Goal: Task Accomplishment & Management: Use online tool/utility

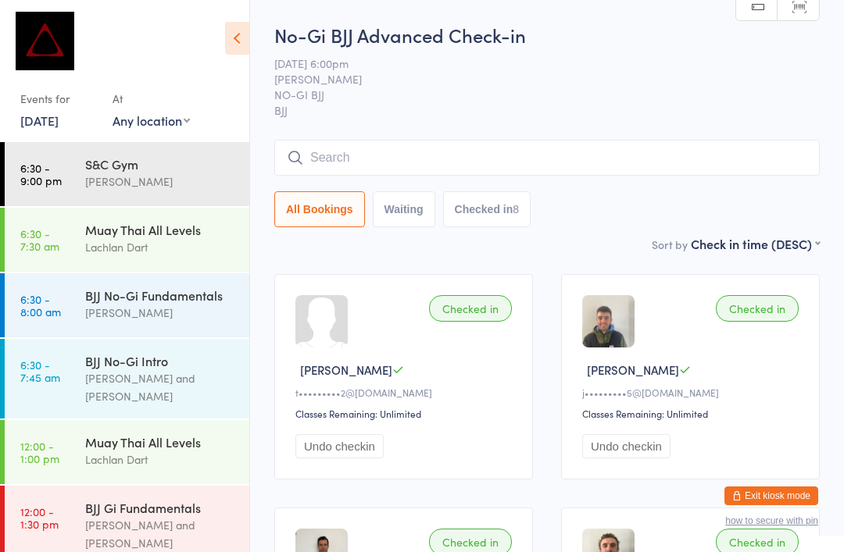
scroll to position [640, 0]
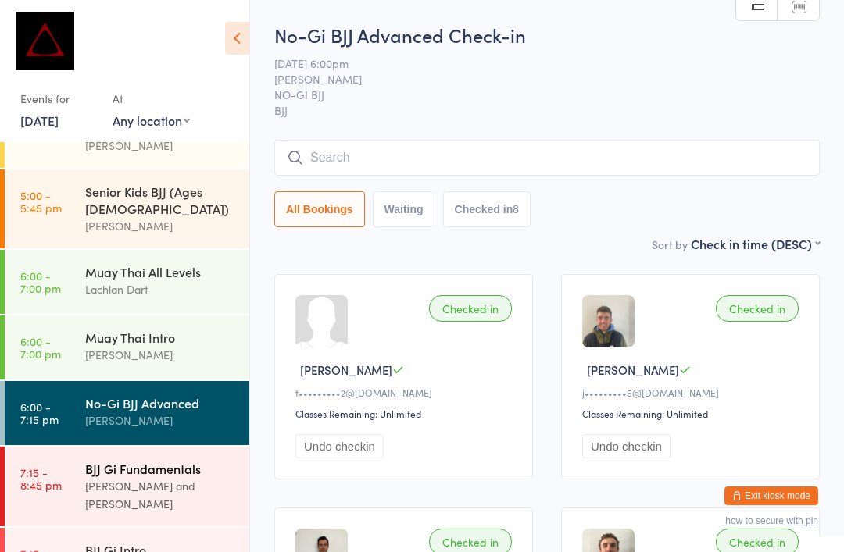
click at [170, 477] on div "[PERSON_NAME] and [PERSON_NAME]" at bounding box center [160, 495] width 151 height 36
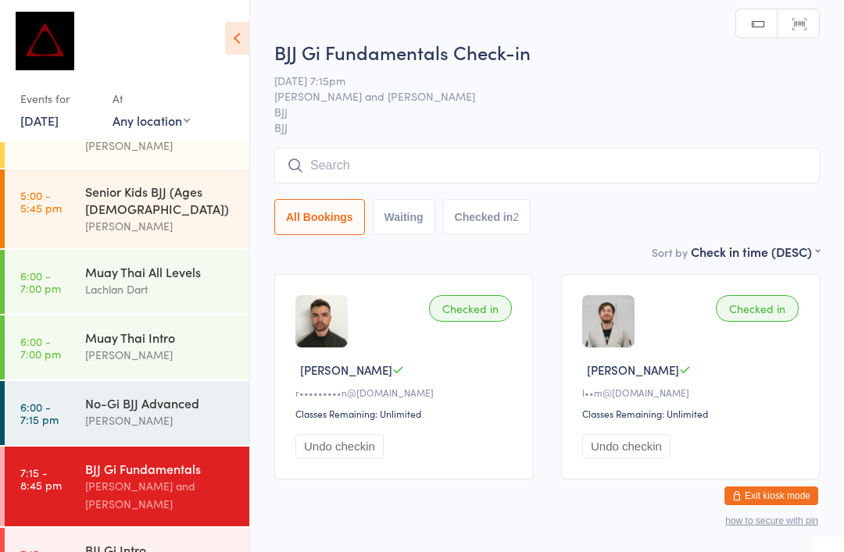
click at [541, 164] on input "search" at bounding box center [546, 166] width 545 height 36
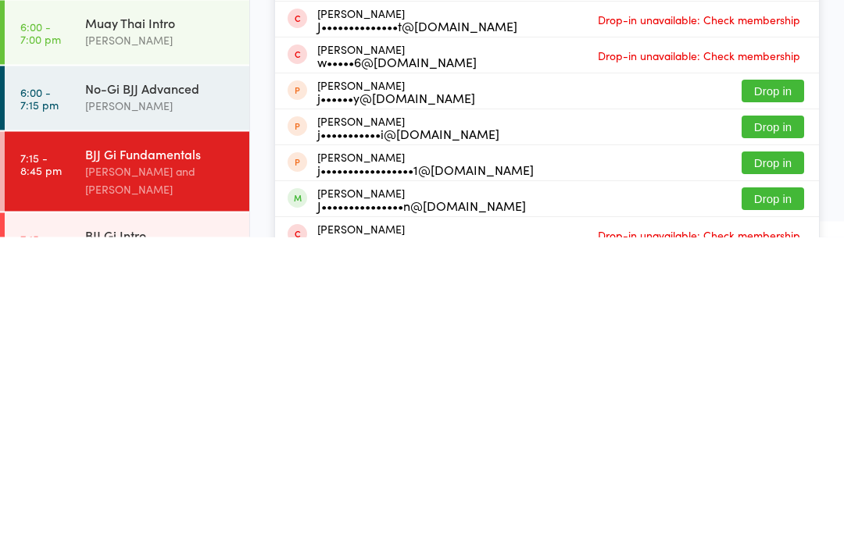
type input "[PERSON_NAME]"
click at [758, 503] on button "Drop in" at bounding box center [772, 514] width 62 height 23
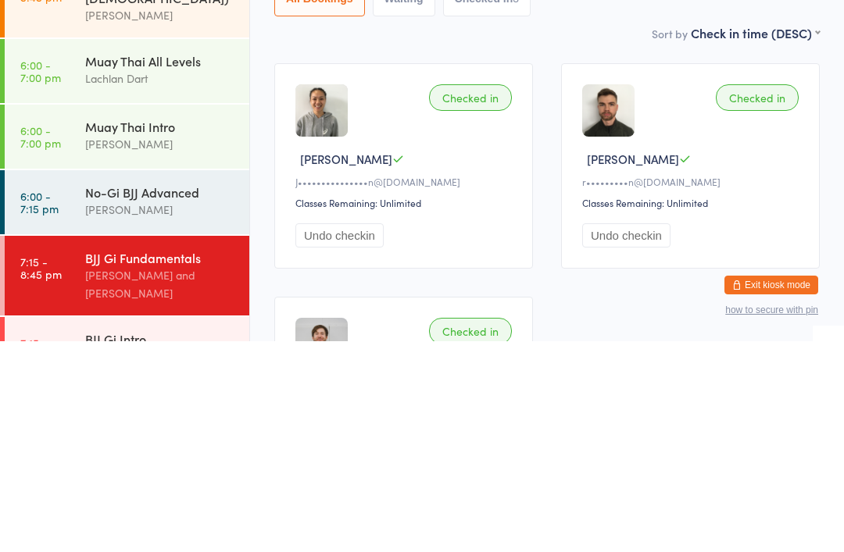
scroll to position [590, 0]
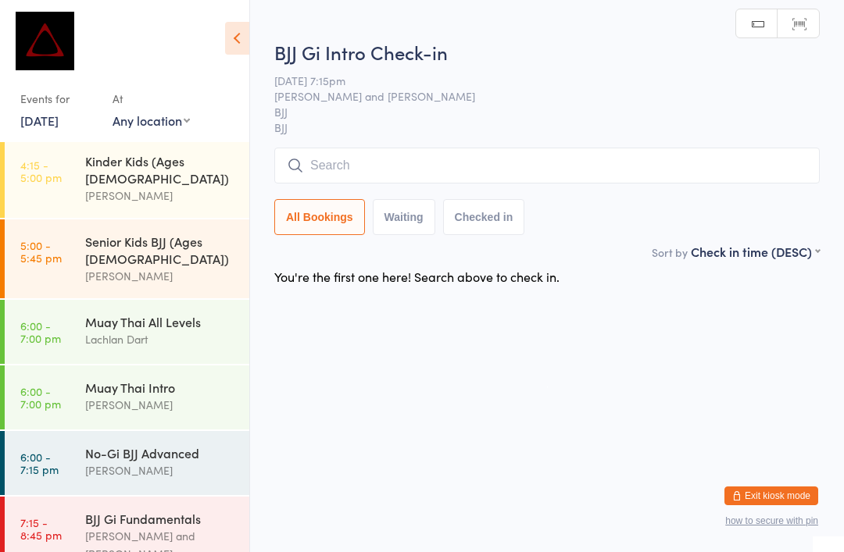
click at [479, 149] on input "search" at bounding box center [546, 166] width 545 height 36
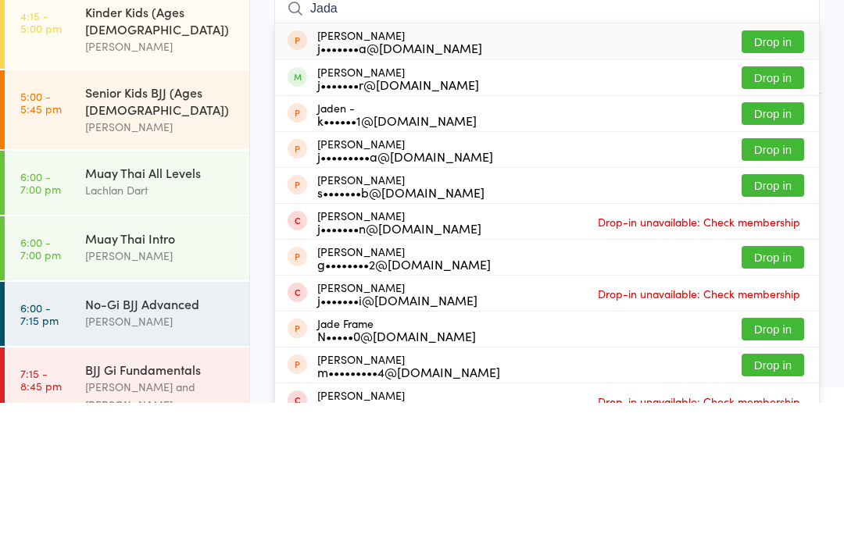
type input "Jada"
click at [772, 216] on button "Drop in" at bounding box center [772, 227] width 62 height 23
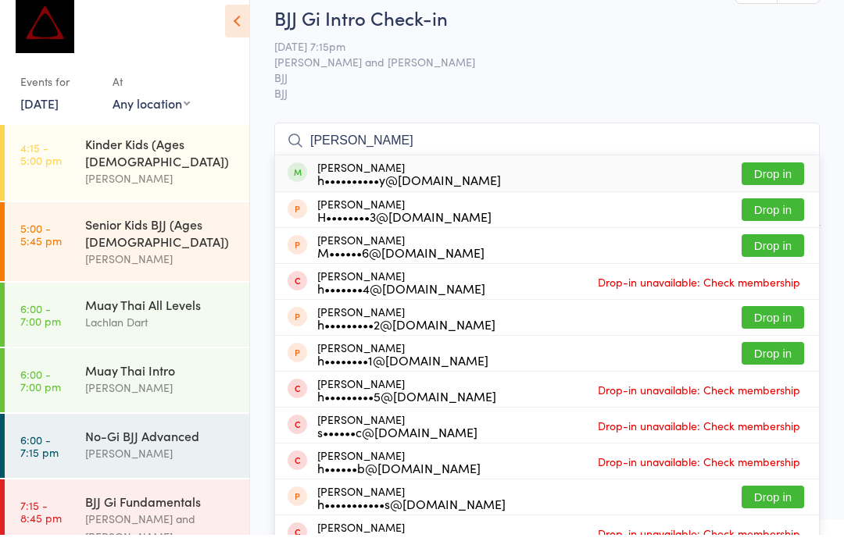
type input "[PERSON_NAME]"
click at [788, 180] on button "Drop in" at bounding box center [772, 191] width 62 height 23
click at [416, 169] on input "search" at bounding box center [546, 158] width 545 height 36
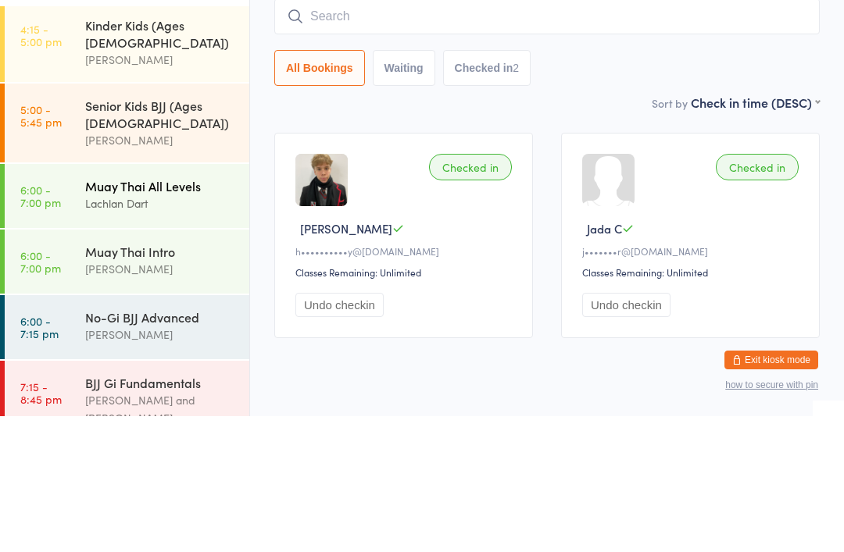
click at [170, 313] on div "Muay Thai All Levels" at bounding box center [160, 321] width 151 height 17
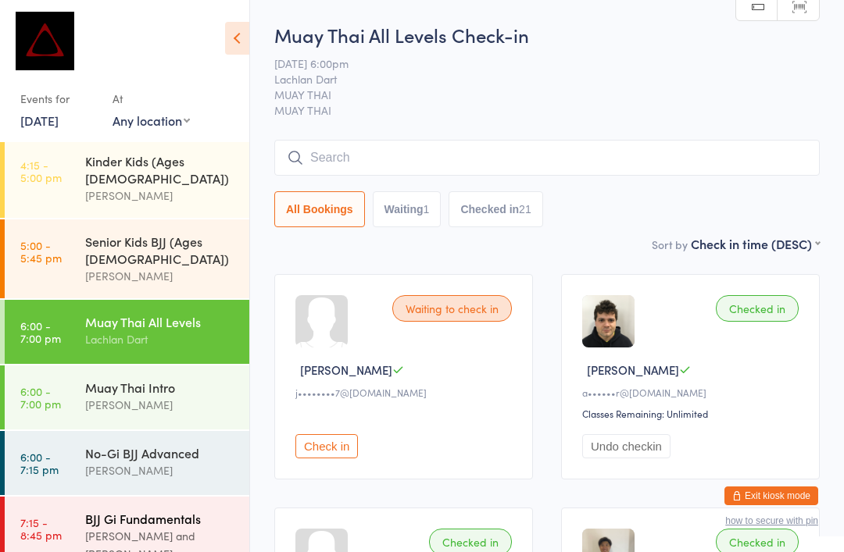
click at [161, 510] on div "BJJ Gi Fundamentals" at bounding box center [160, 518] width 151 height 17
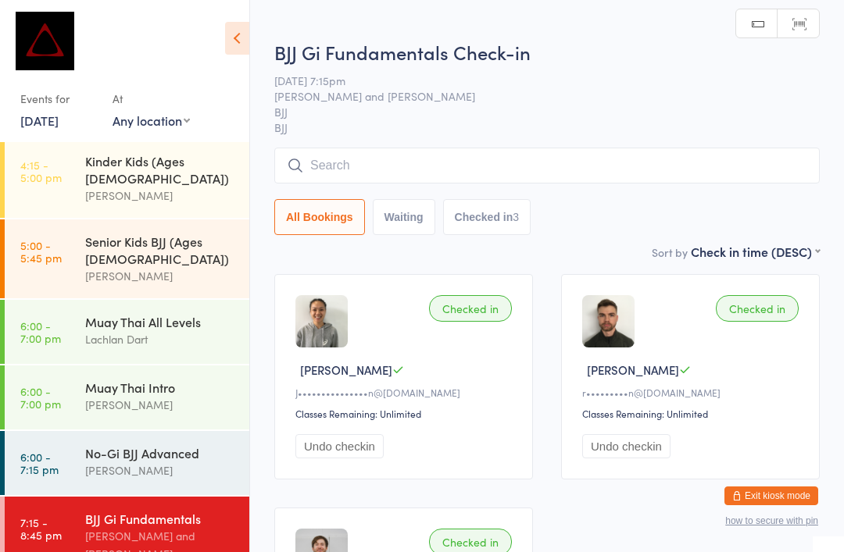
click at [577, 154] on input "search" at bounding box center [546, 166] width 545 height 36
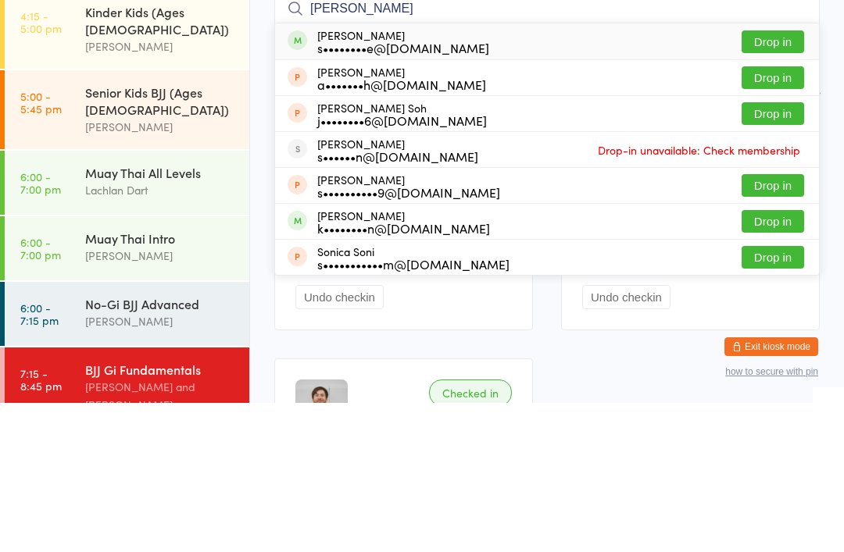
type input "[PERSON_NAME]"
click at [783, 180] on button "Drop in" at bounding box center [772, 191] width 62 height 23
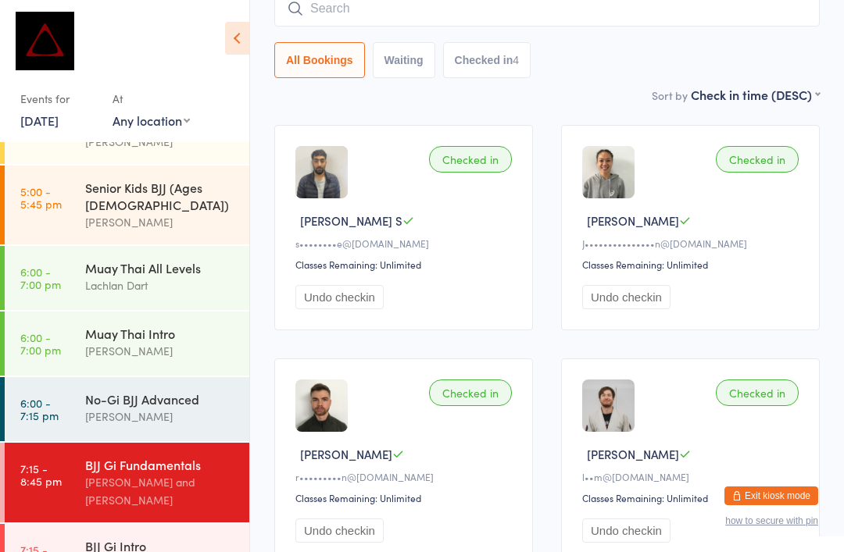
scroll to position [640, 0]
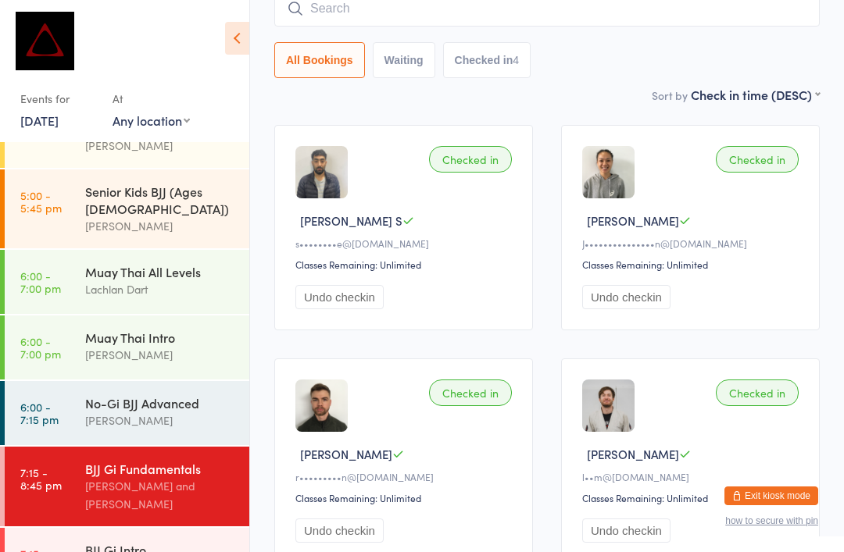
click at [317, 22] on input "search" at bounding box center [546, 9] width 545 height 36
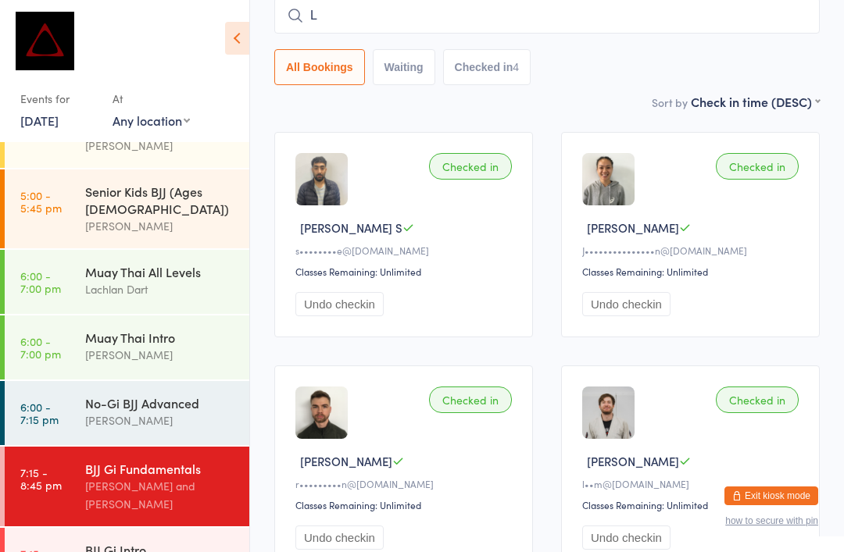
scroll to position [141, 0]
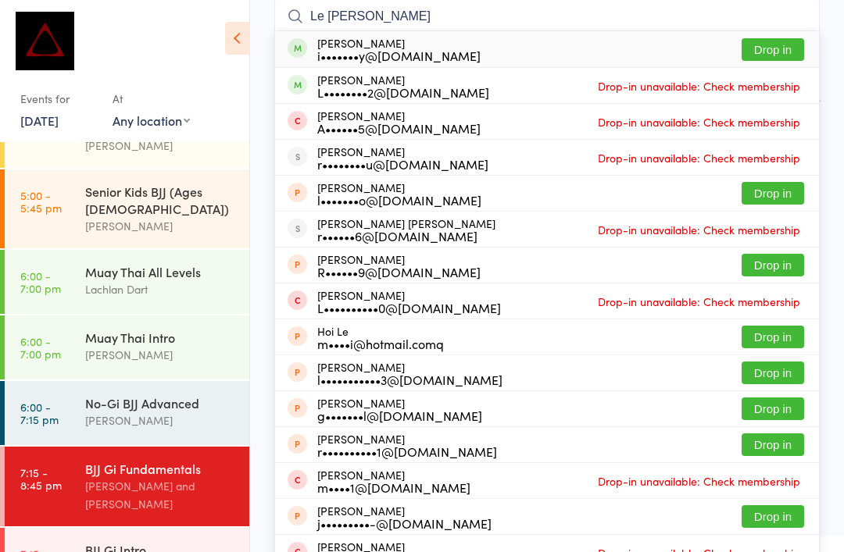
type input "Le [PERSON_NAME]"
click at [766, 47] on button "Drop in" at bounding box center [772, 49] width 62 height 23
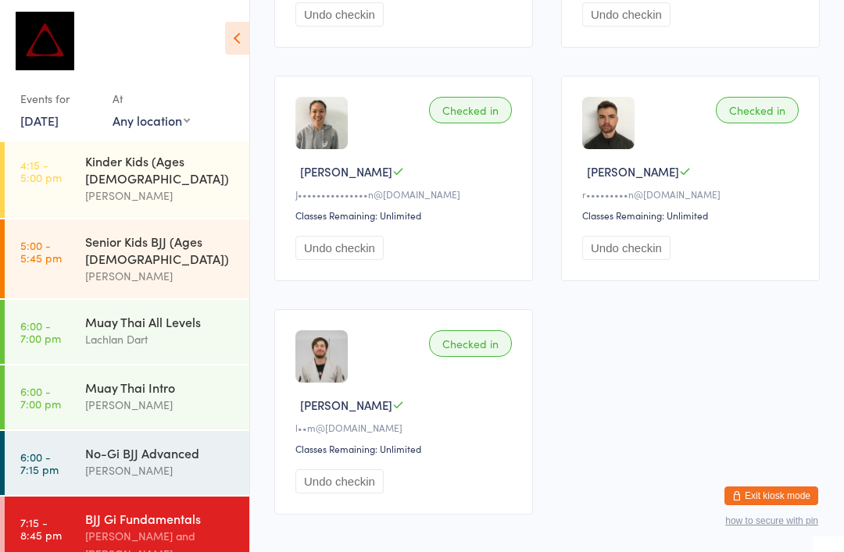
scroll to position [482, 0]
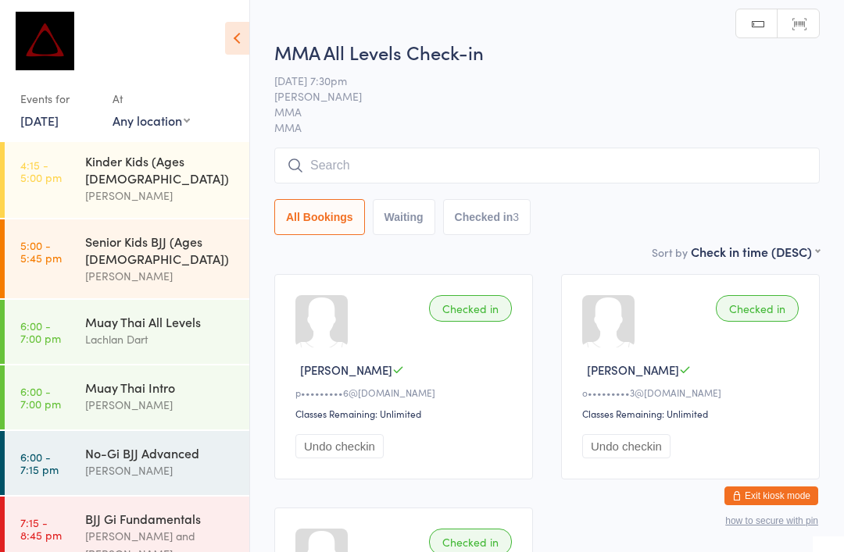
click at [591, 170] on input "search" at bounding box center [546, 166] width 545 height 36
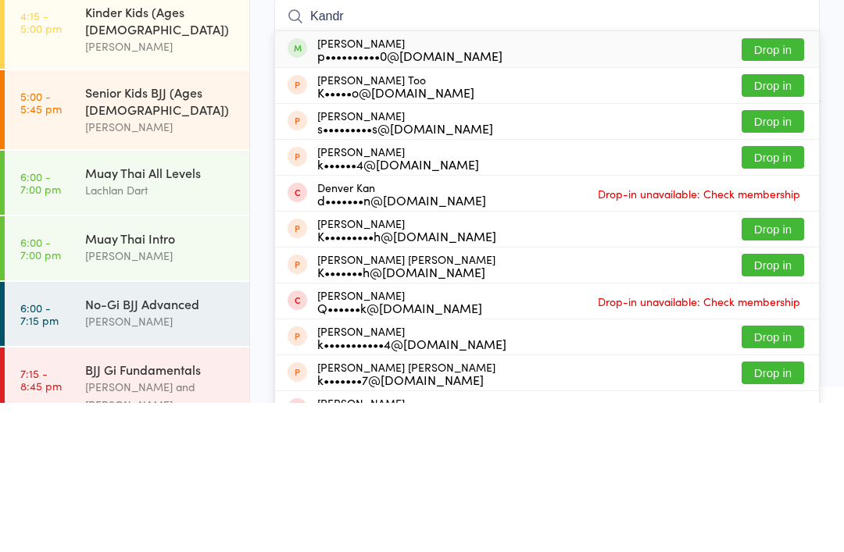
type input "Kandr"
click at [768, 187] on button "Drop in" at bounding box center [772, 198] width 62 height 23
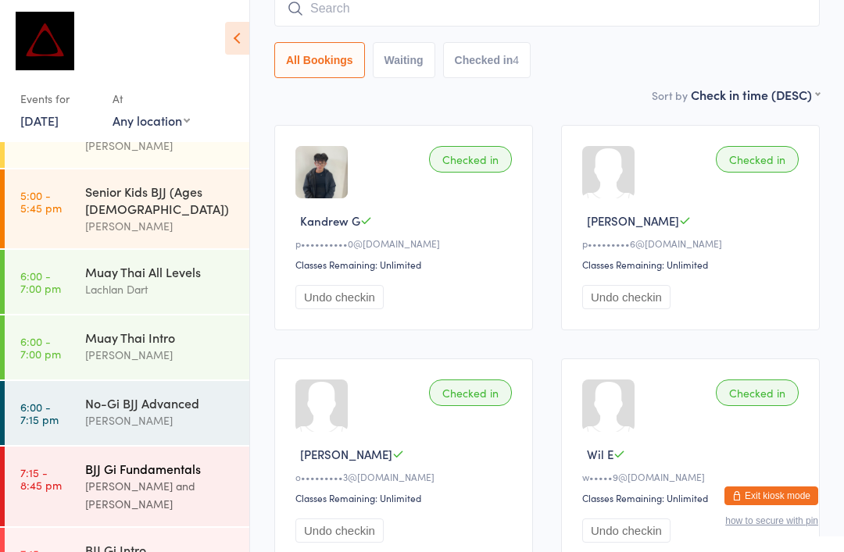
scroll to position [640, 0]
click at [166, 460] on div "BJJ Gi Fundamentals" at bounding box center [160, 468] width 151 height 17
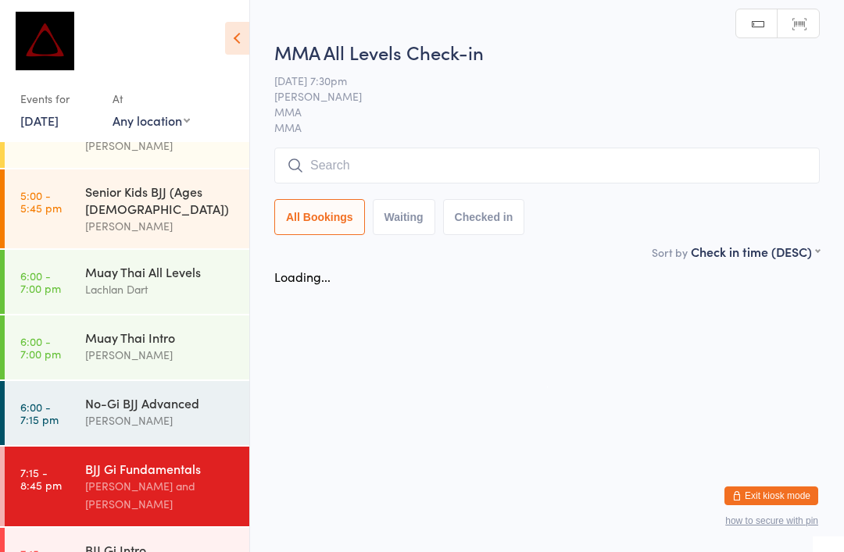
click at [177, 460] on div "BJJ Gi Fundamentals" at bounding box center [160, 468] width 151 height 17
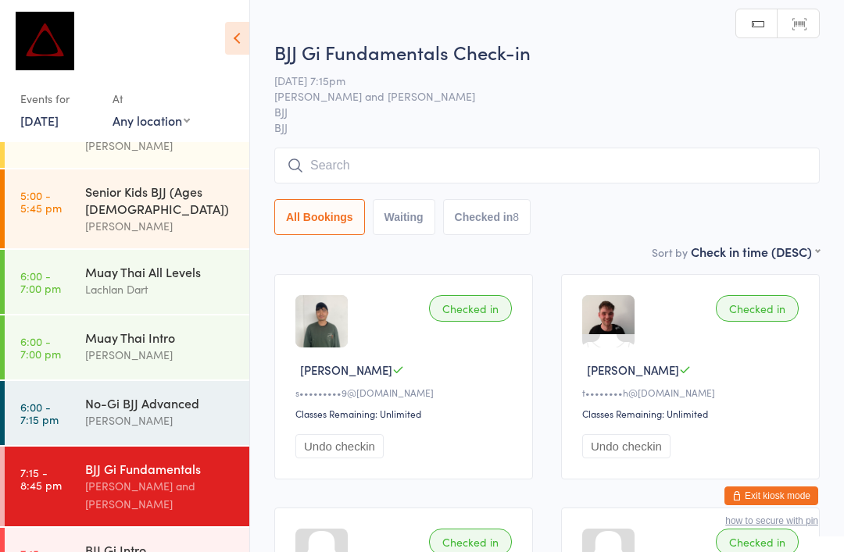
click at [442, 169] on input "search" at bounding box center [546, 166] width 545 height 36
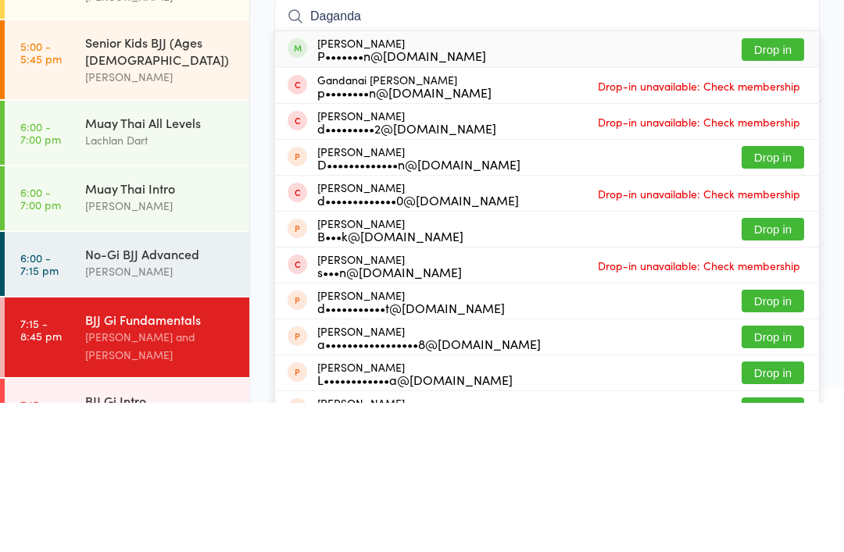
type input "Daganda"
click at [781, 187] on button "Drop in" at bounding box center [772, 198] width 62 height 23
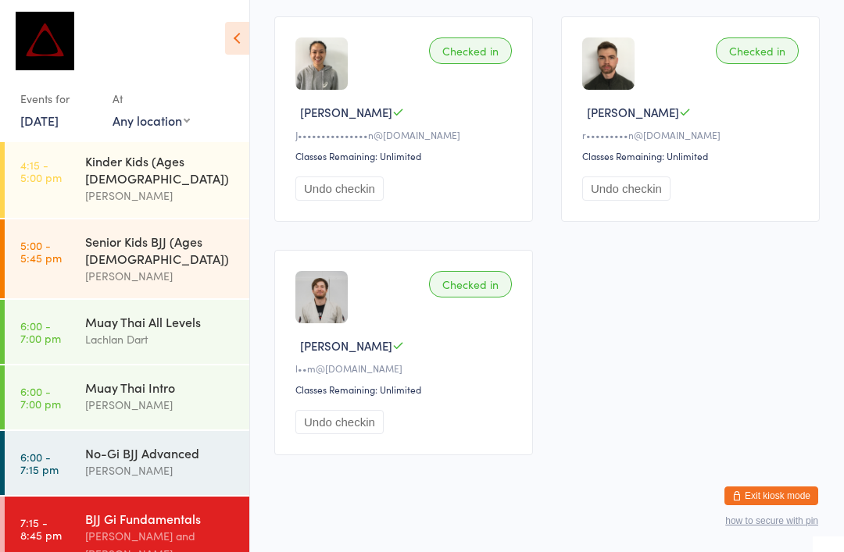
scroll to position [958, 0]
click at [368, 435] on button "Undo checkin" at bounding box center [339, 423] width 88 height 24
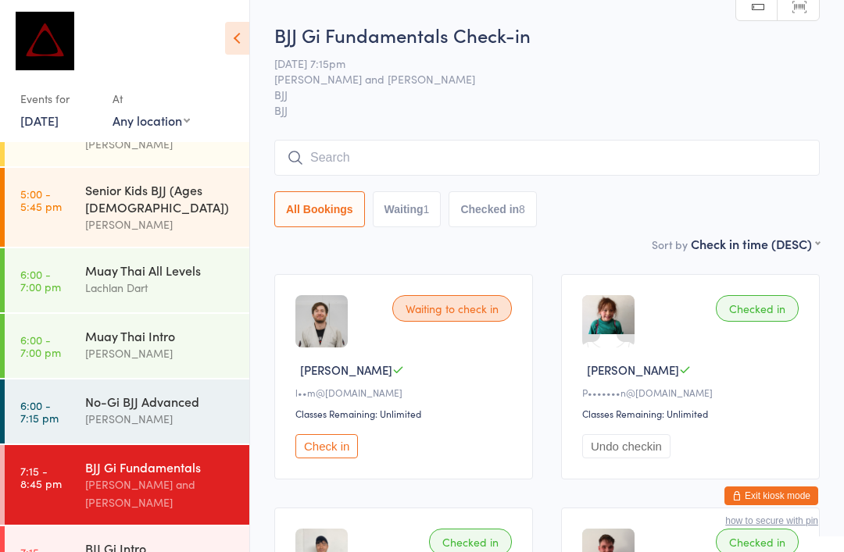
scroll to position [640, 0]
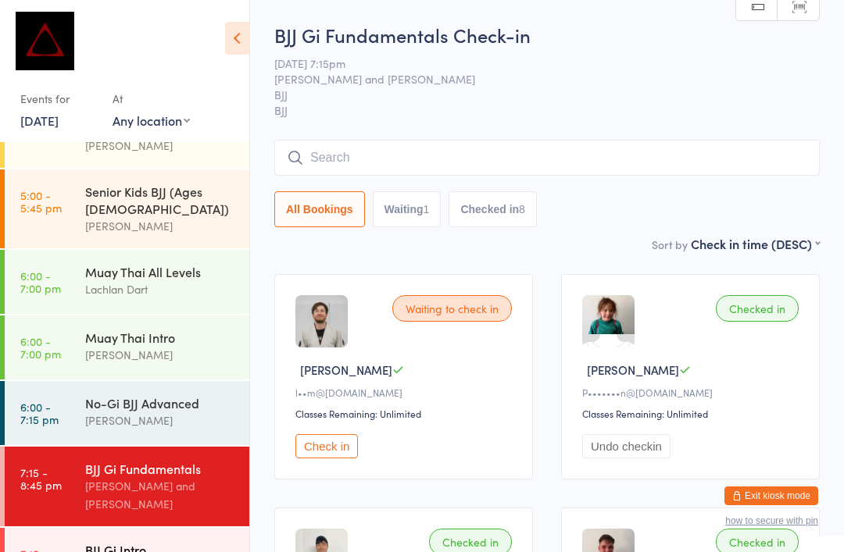
click at [120, 541] on div "BJJ Gi Intro" at bounding box center [160, 549] width 151 height 17
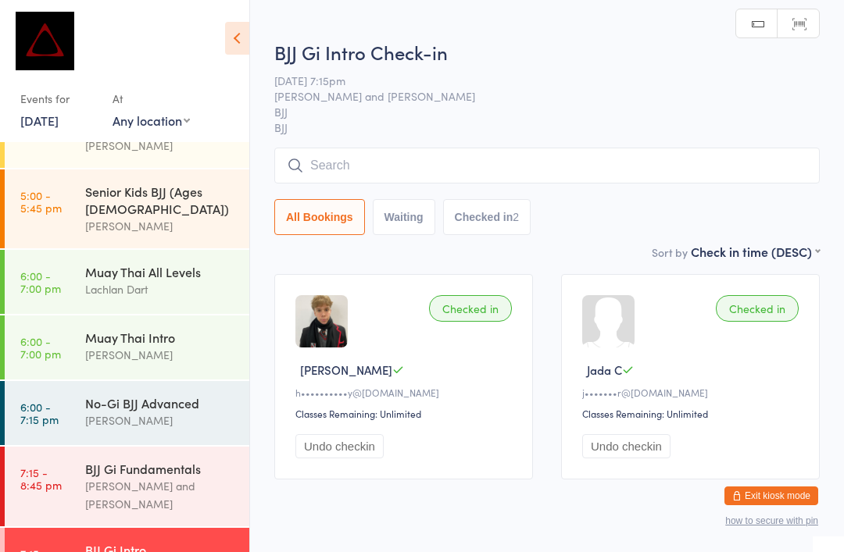
click at [481, 176] on input "search" at bounding box center [546, 166] width 545 height 36
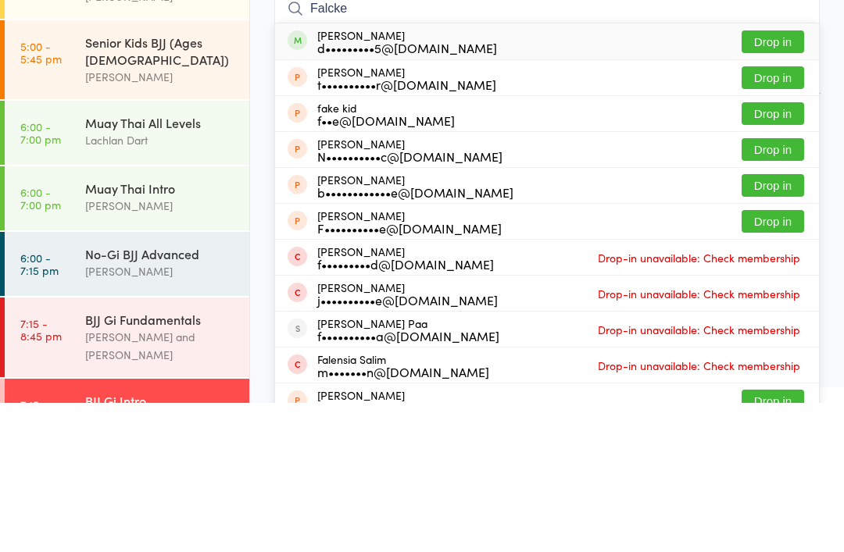
type input "Falcke"
click at [771, 180] on button "Drop in" at bounding box center [772, 191] width 62 height 23
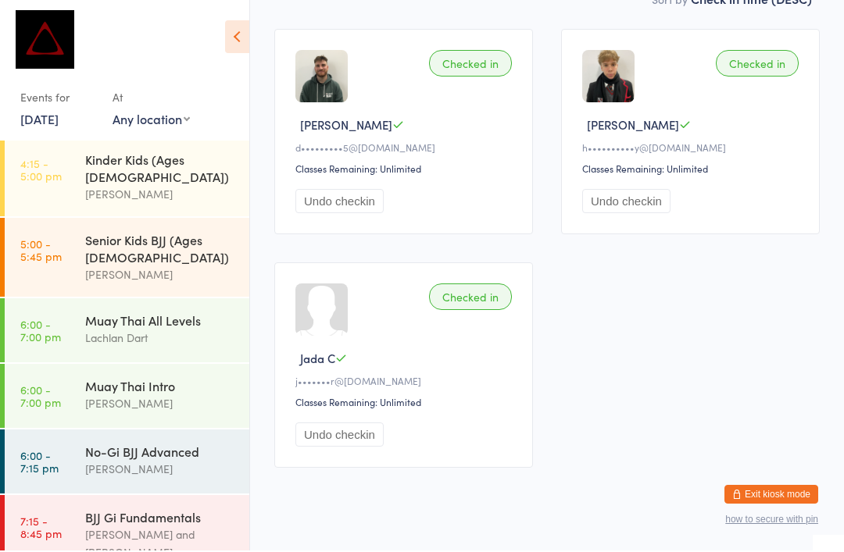
scroll to position [233, 0]
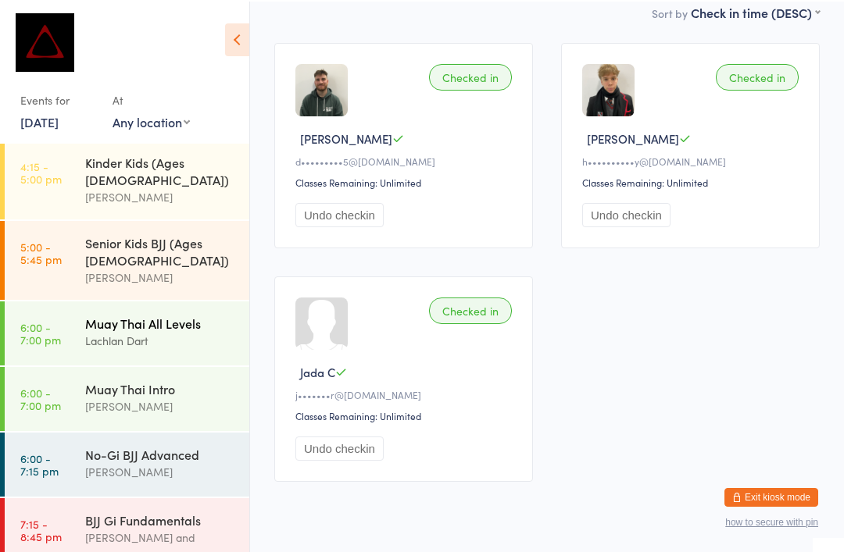
click at [91, 330] on div "Lachlan Dart" at bounding box center [160, 339] width 151 height 18
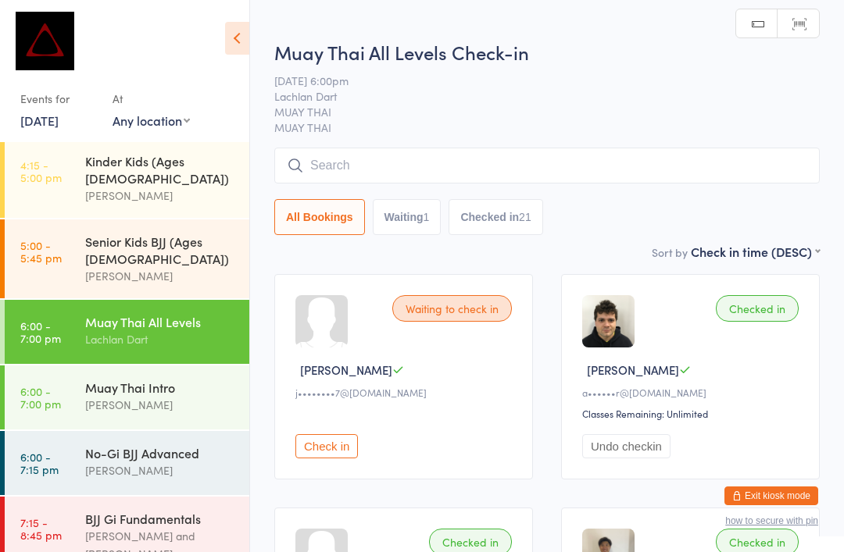
click at [366, 162] on input "search" at bounding box center [546, 166] width 545 height 36
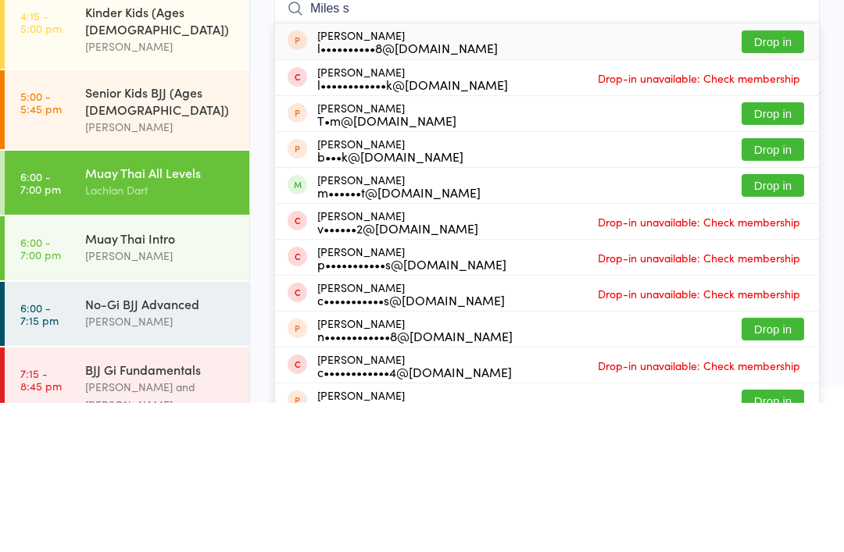
type input "Miles s"
click at [760, 323] on button "Drop in" at bounding box center [772, 334] width 62 height 23
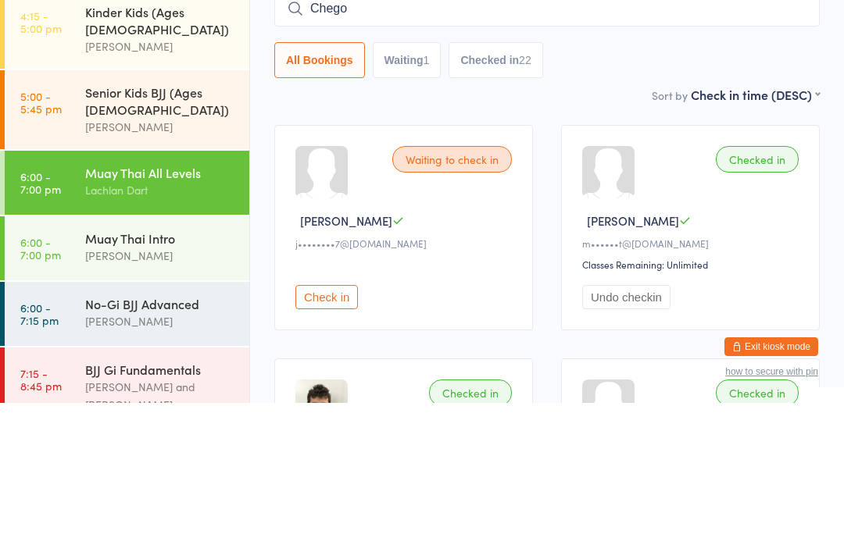
type input "Chegor"
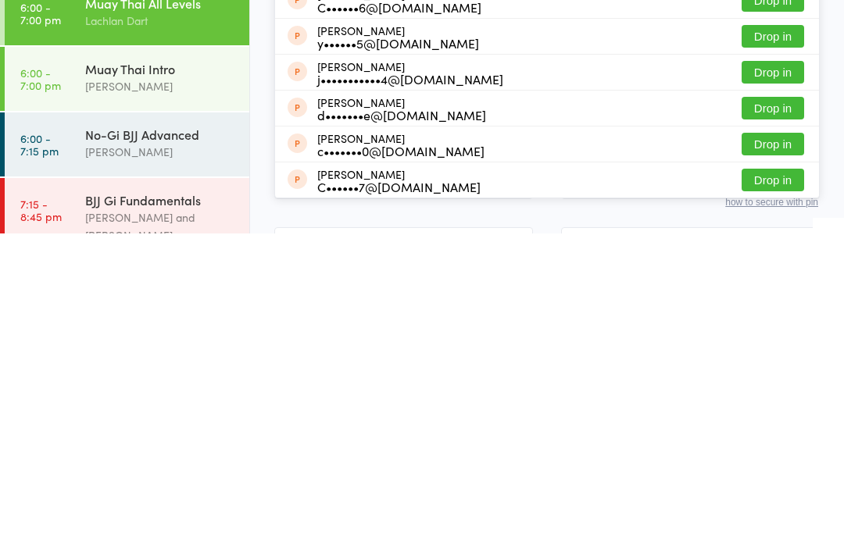
scroll to position [202, 0]
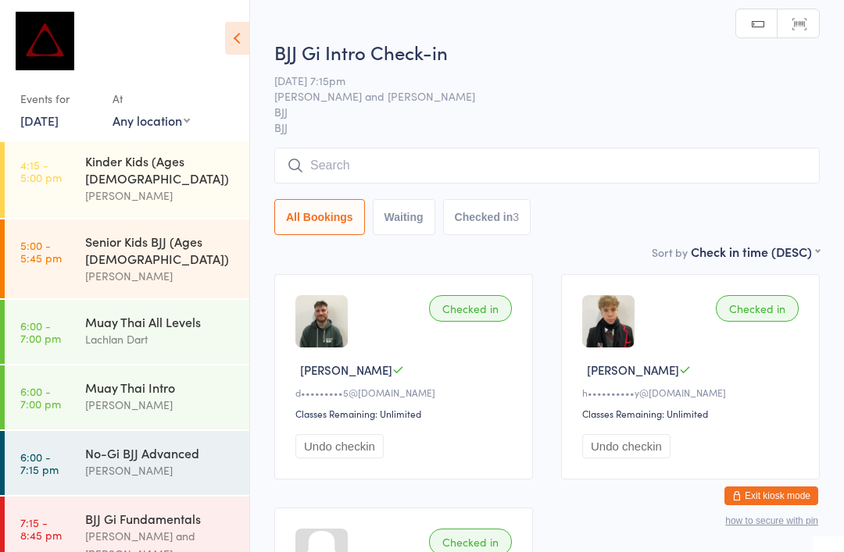
click at [462, 154] on input "search" at bounding box center [546, 166] width 545 height 36
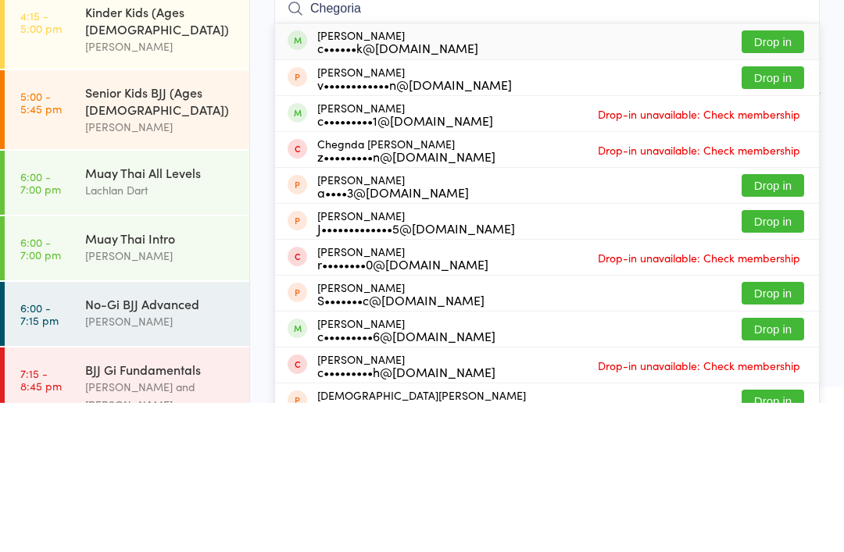
type input "Chegoria"
click at [774, 180] on button "Drop in" at bounding box center [772, 191] width 62 height 23
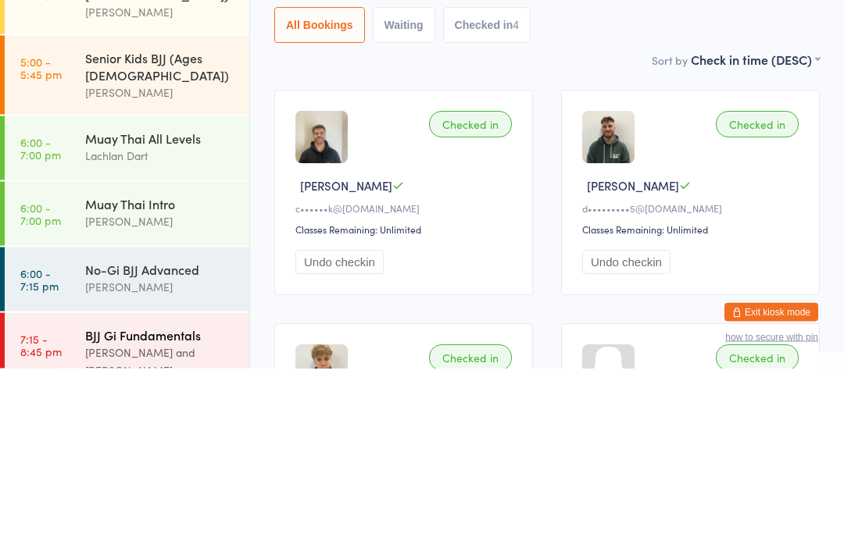
click at [178, 510] on div "BJJ Gi Fundamentals" at bounding box center [160, 518] width 151 height 17
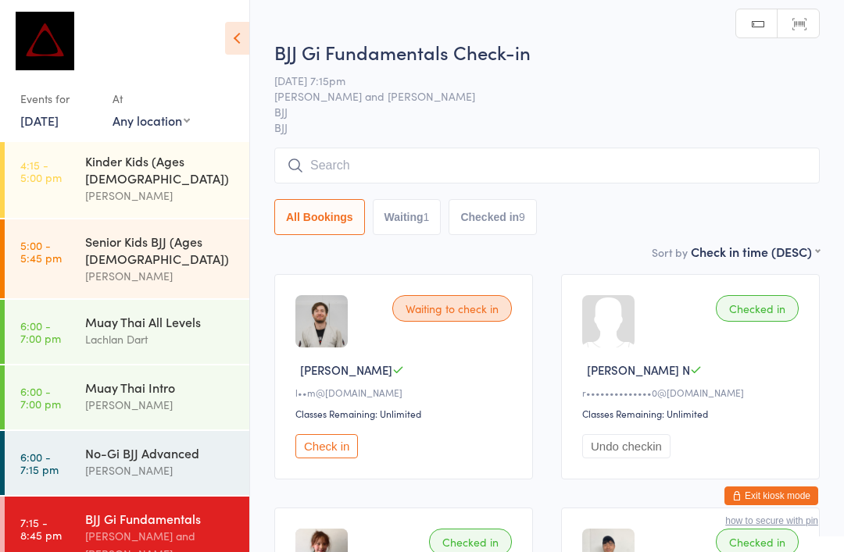
click at [429, 177] on input "search" at bounding box center [546, 166] width 545 height 36
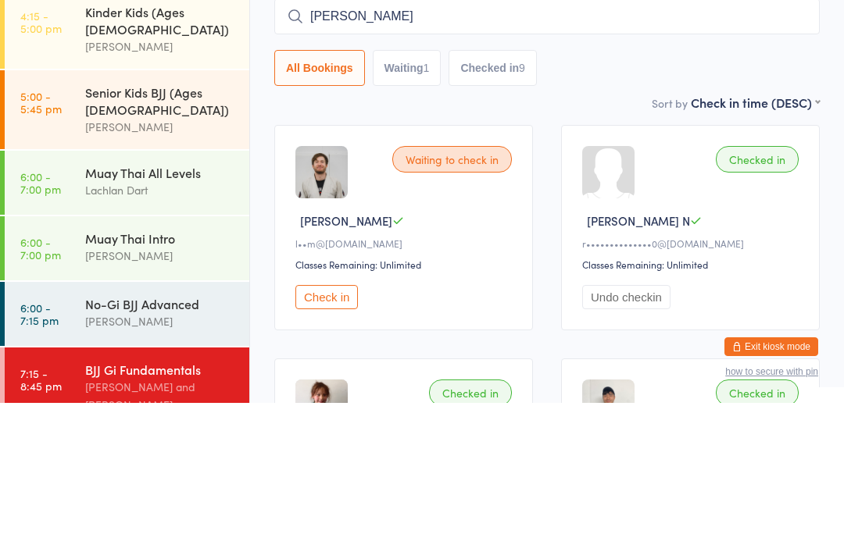
type input "[PERSON_NAME]"
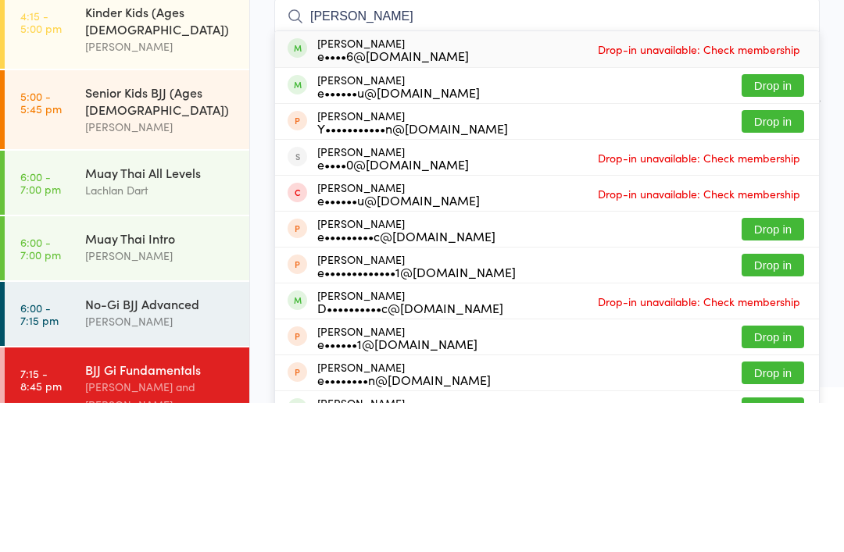
click at [779, 223] on button "Drop in" at bounding box center [772, 234] width 62 height 23
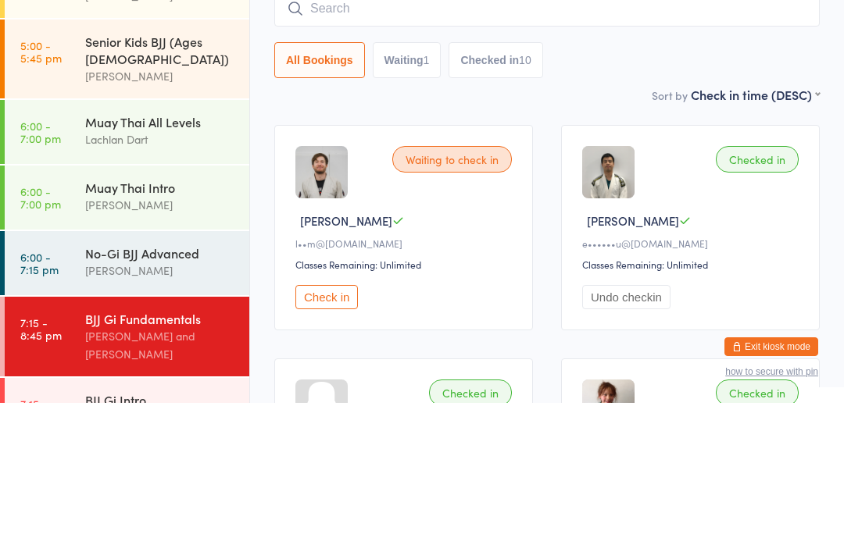
scroll to position [640, 0]
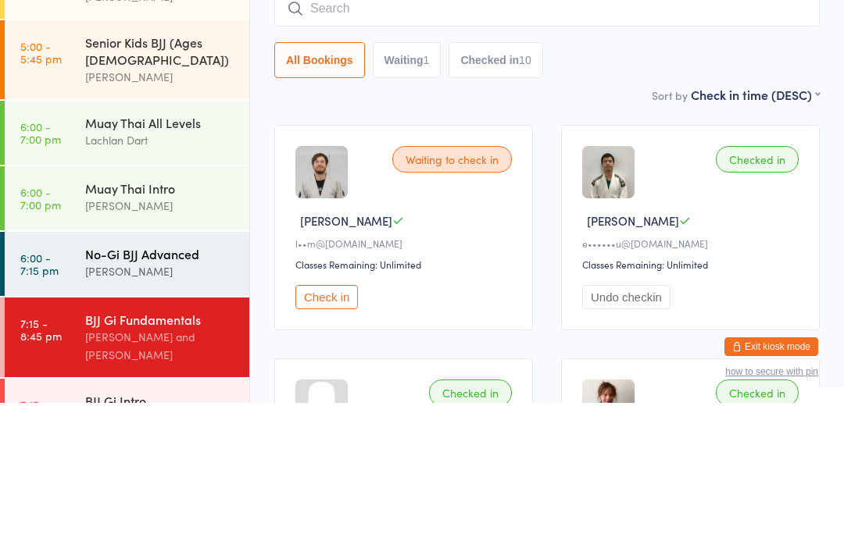
click at [103, 394] on div "No-Gi BJJ Advanced" at bounding box center [160, 402] width 151 height 17
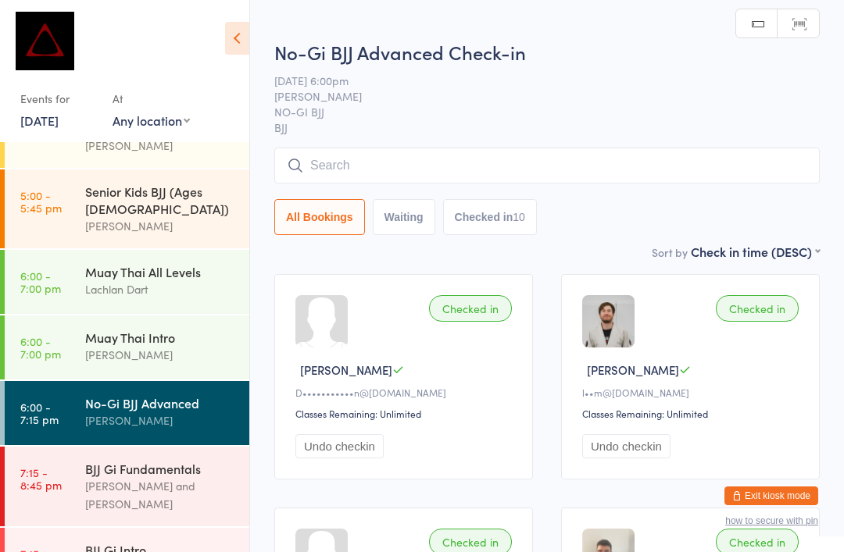
click at [335, 150] on input "search" at bounding box center [546, 166] width 545 height 36
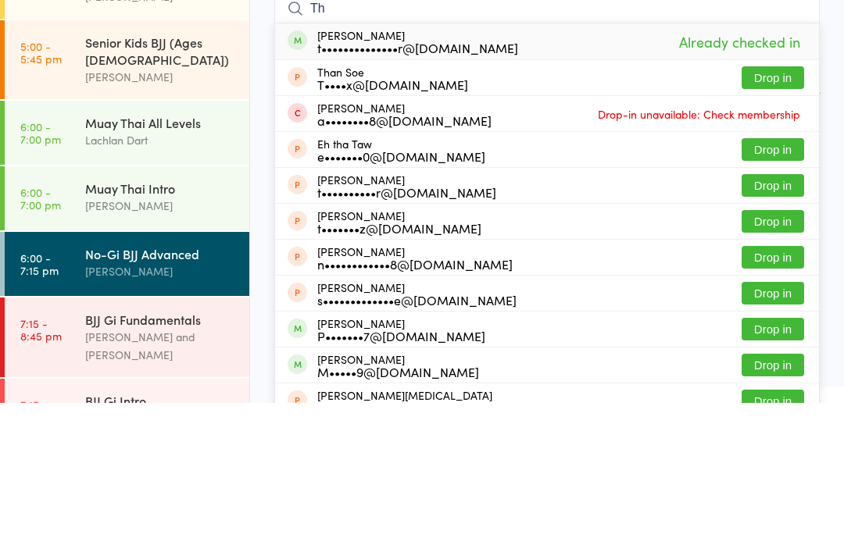
type input "T"
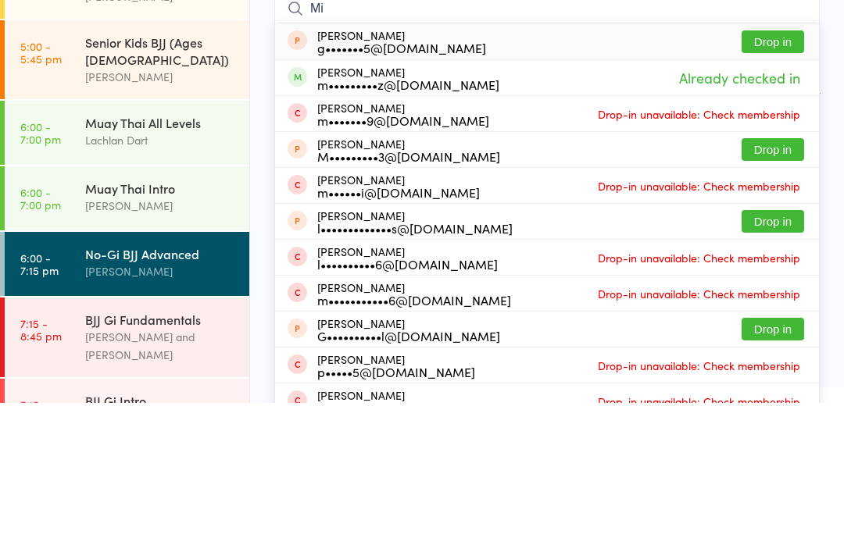
type input "M"
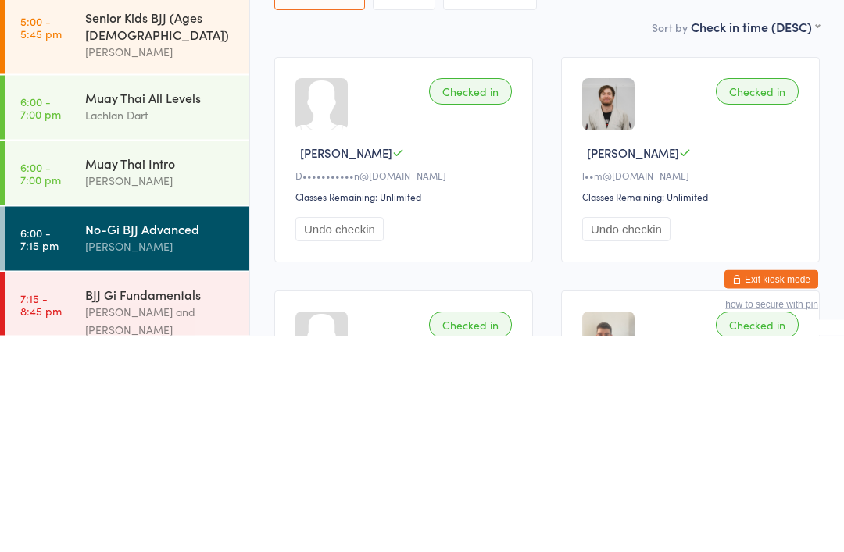
scroll to position [590, 0]
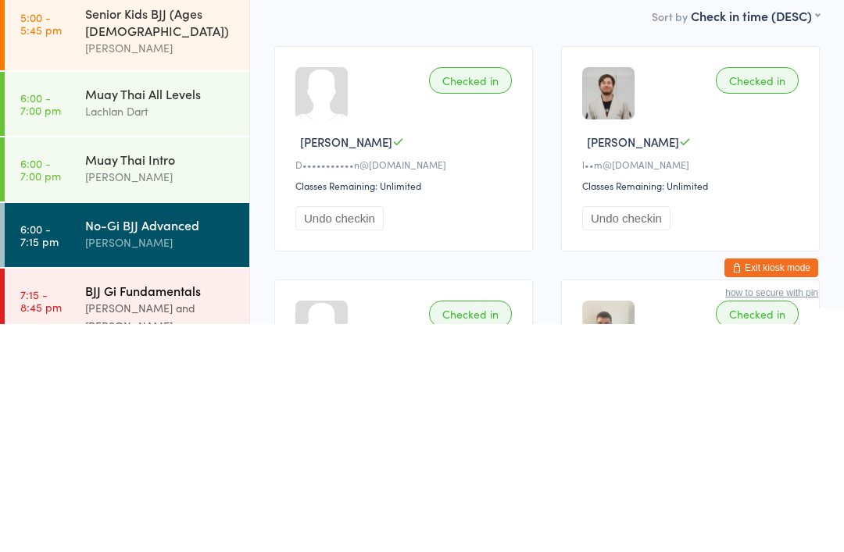
click at [149, 510] on div "BJJ Gi Fundamentals" at bounding box center [160, 518] width 151 height 17
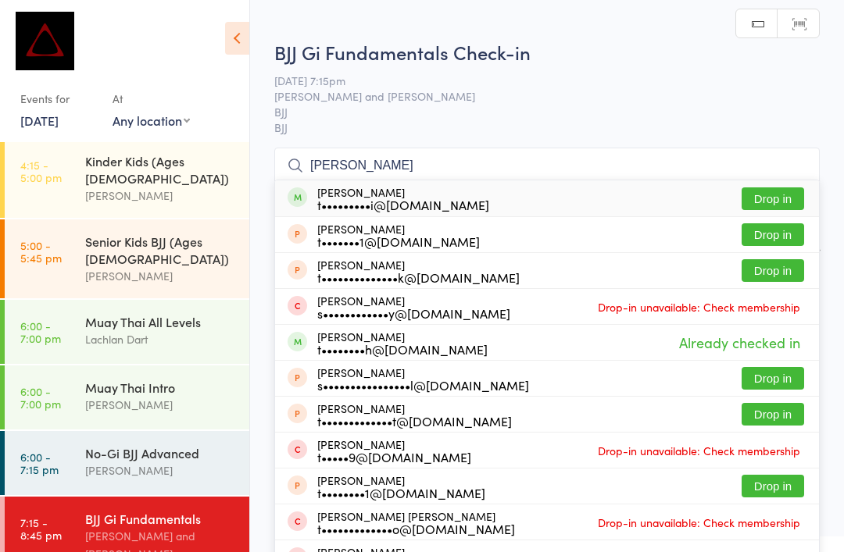
type input "[PERSON_NAME]"
click at [790, 198] on button "Drop in" at bounding box center [772, 198] width 62 height 23
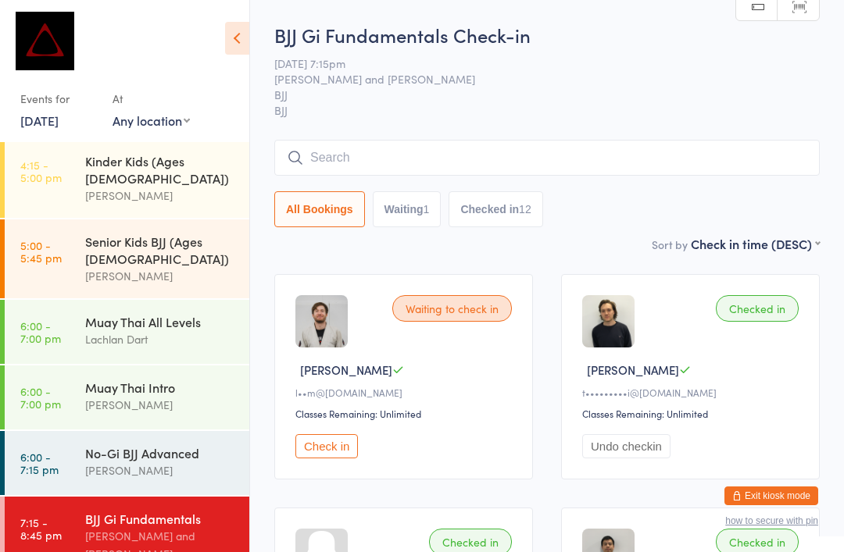
click at [693, 87] on span "[PERSON_NAME] and [PERSON_NAME]" at bounding box center [534, 79] width 521 height 16
